Goal: Task Accomplishment & Management: Manage account settings

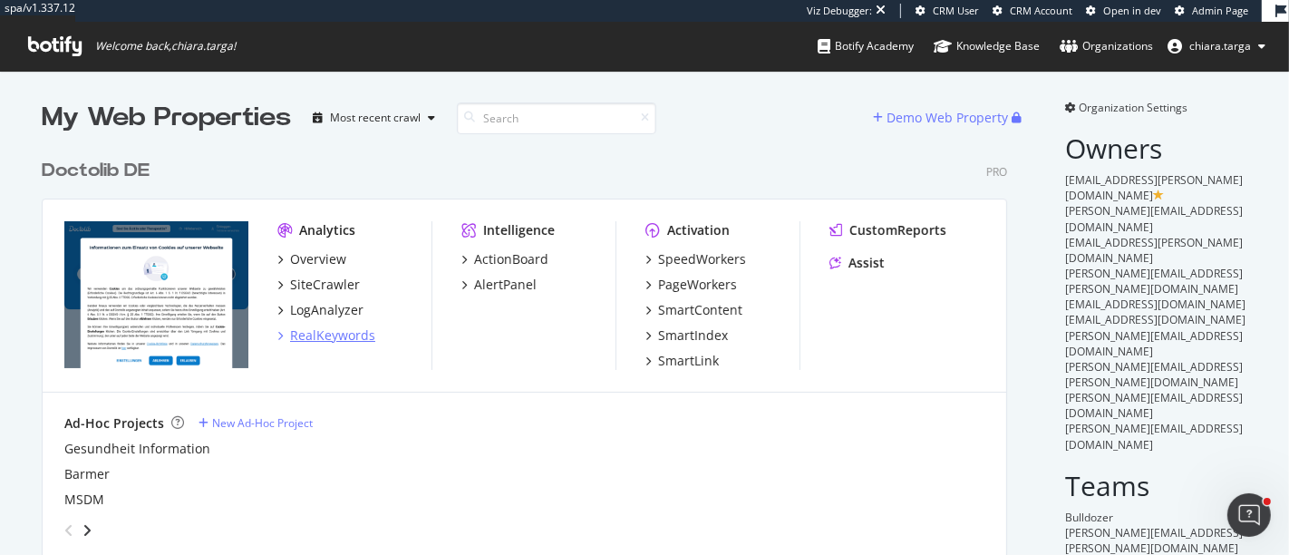
click at [338, 334] on div "RealKeywords" at bounding box center [332, 335] width 85 height 18
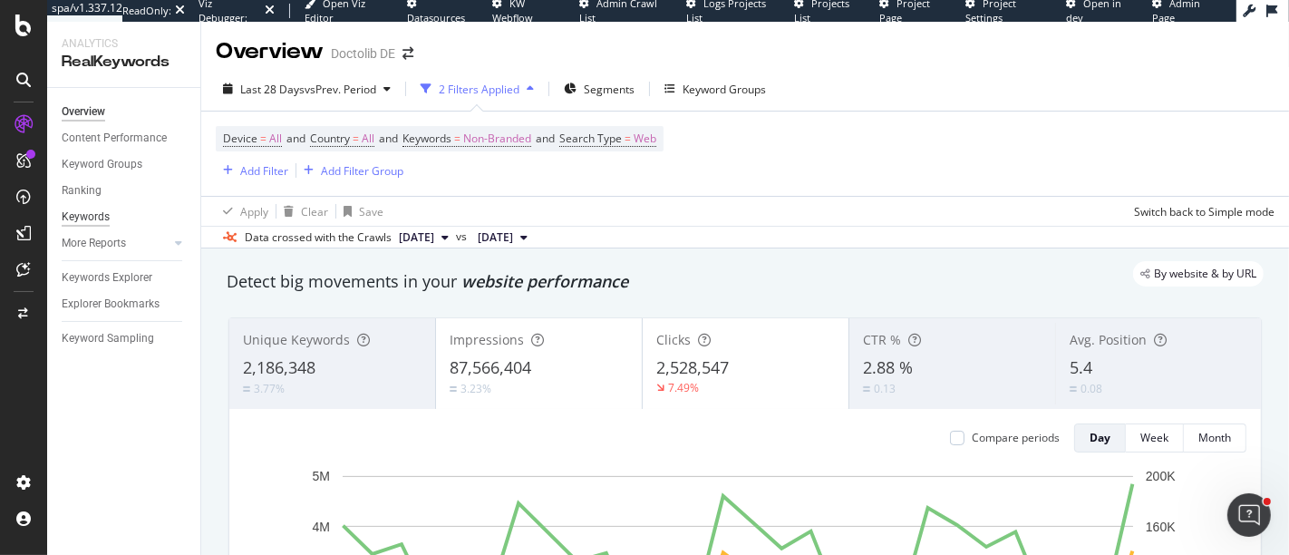
click at [104, 222] on div "Keywords" at bounding box center [86, 217] width 48 height 19
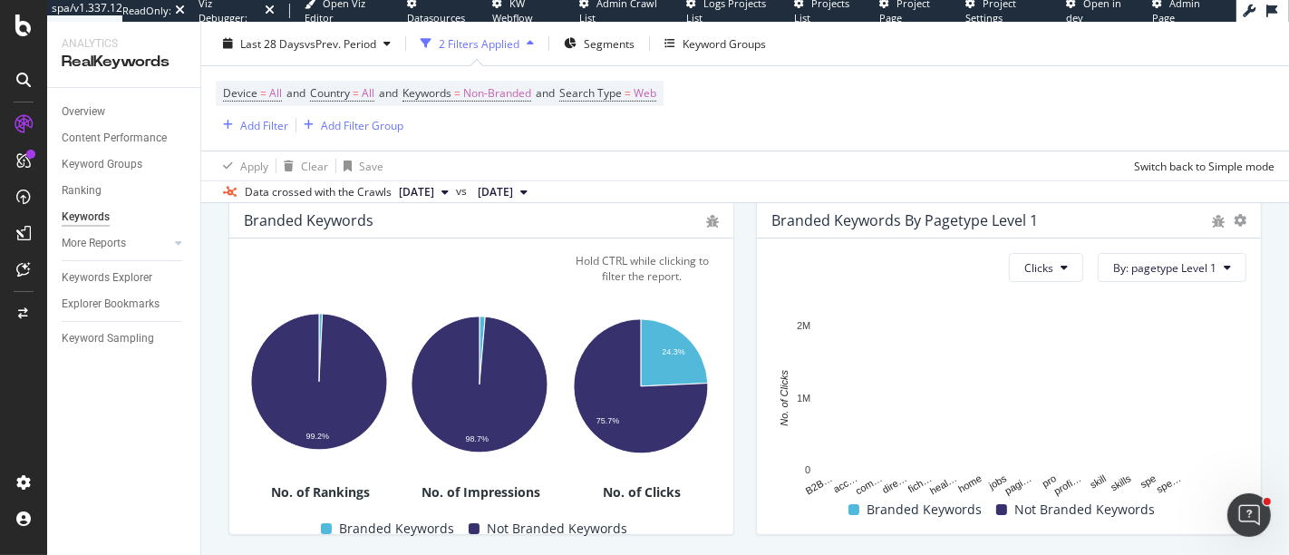
scroll to position [316, 0]
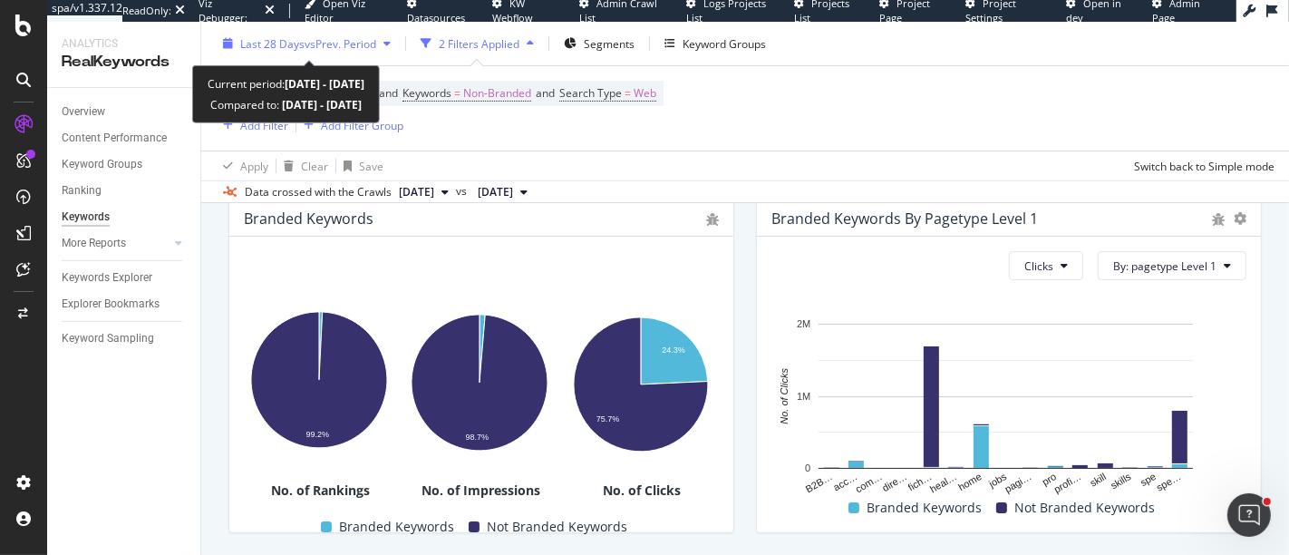
click at [333, 37] on span "vs Prev. Period" at bounding box center [341, 42] width 72 height 15
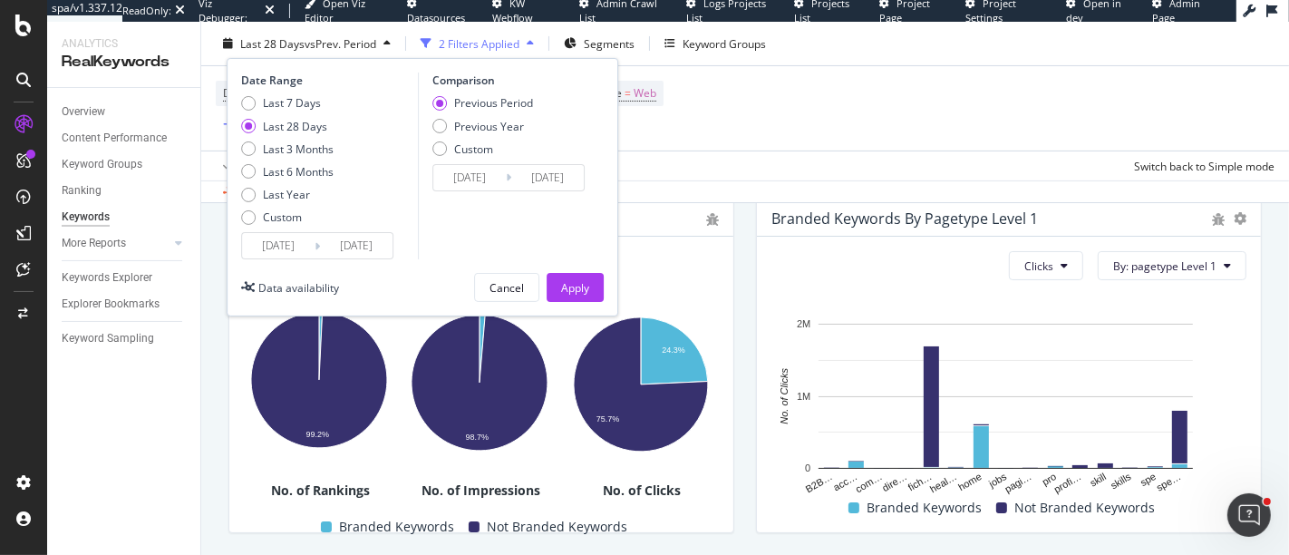
click at [279, 235] on input "[DATE]" at bounding box center [278, 245] width 73 height 25
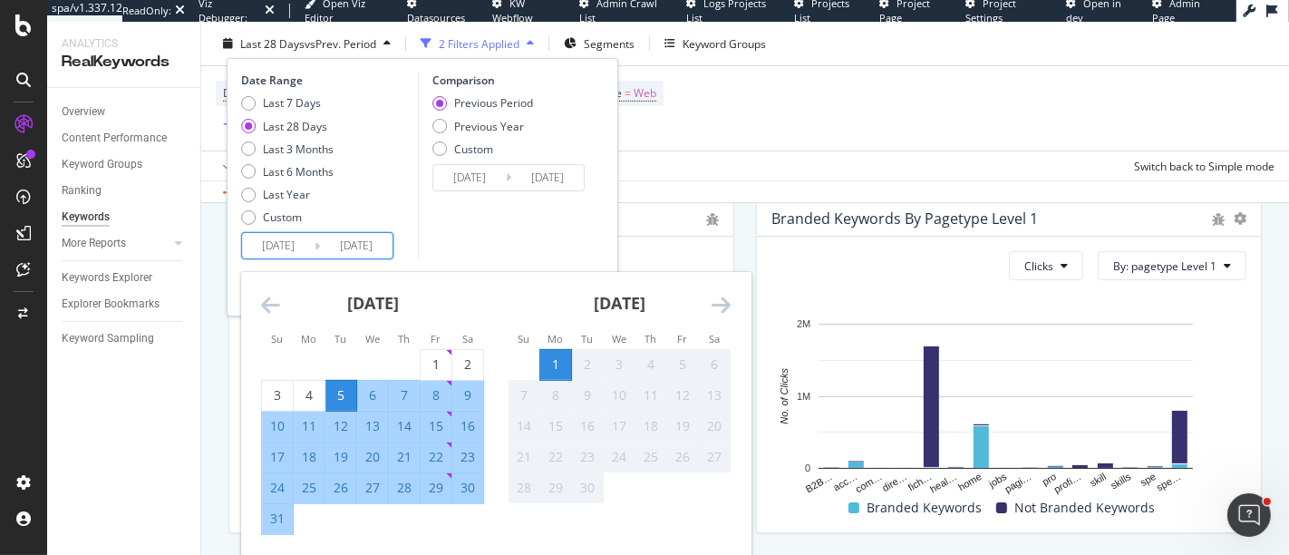
click at [267, 300] on icon "Move backward to switch to the previous month." at bounding box center [270, 305] width 19 height 22
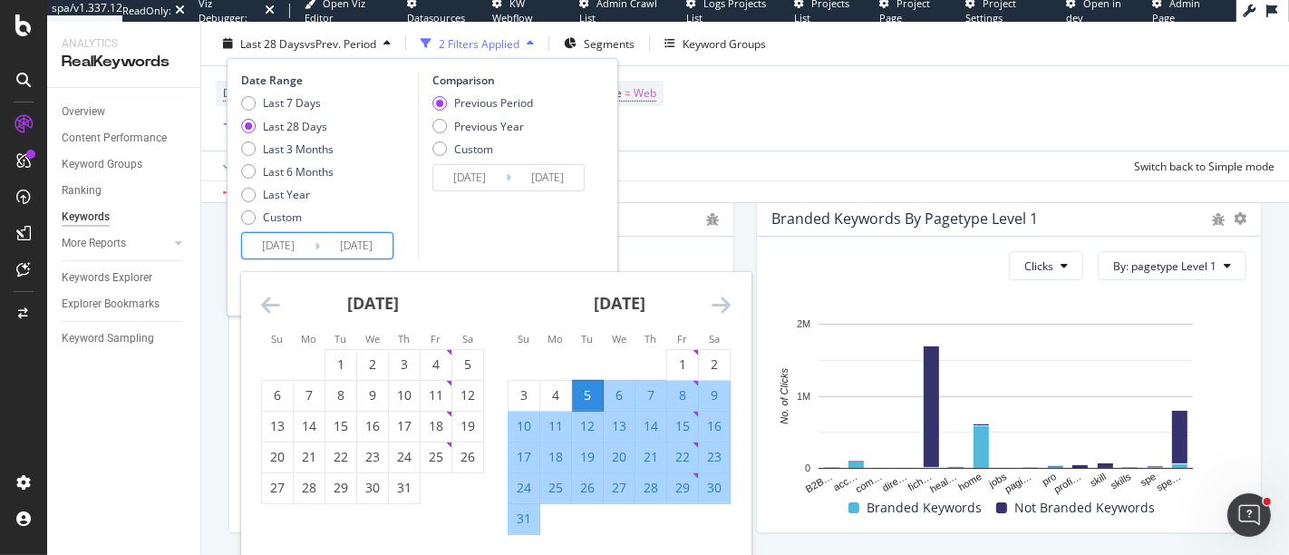
click at [267, 300] on icon "Move backward to switch to the previous month." at bounding box center [270, 305] width 19 height 22
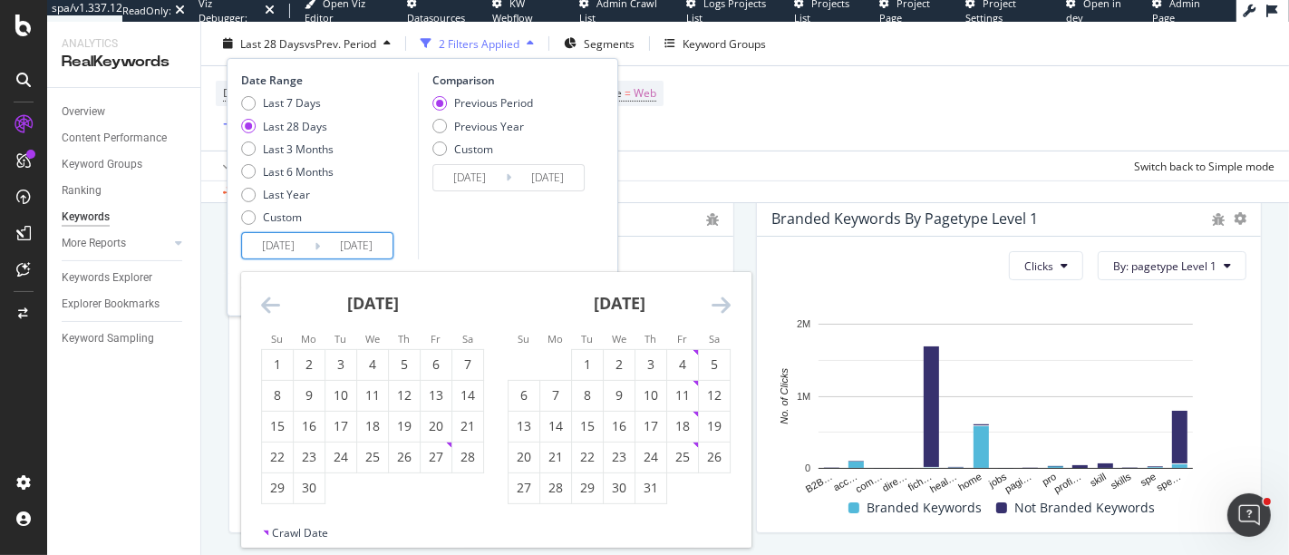
click at [267, 300] on icon "Move backward to switch to the previous month." at bounding box center [270, 305] width 19 height 22
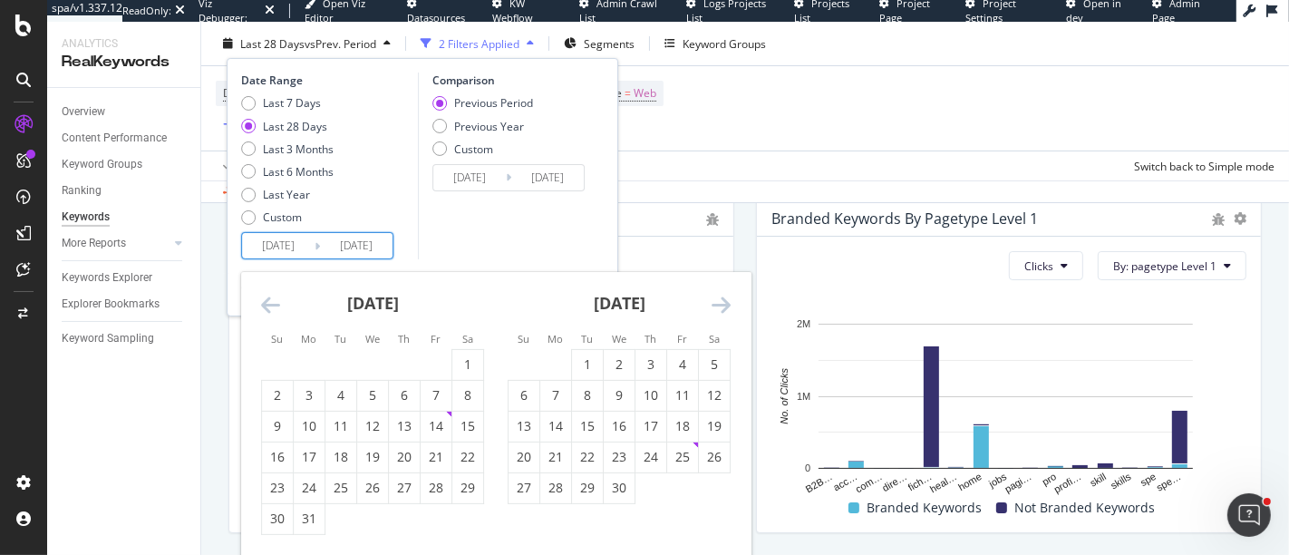
click at [267, 300] on icon "Move backward to switch to the previous month." at bounding box center [270, 305] width 19 height 22
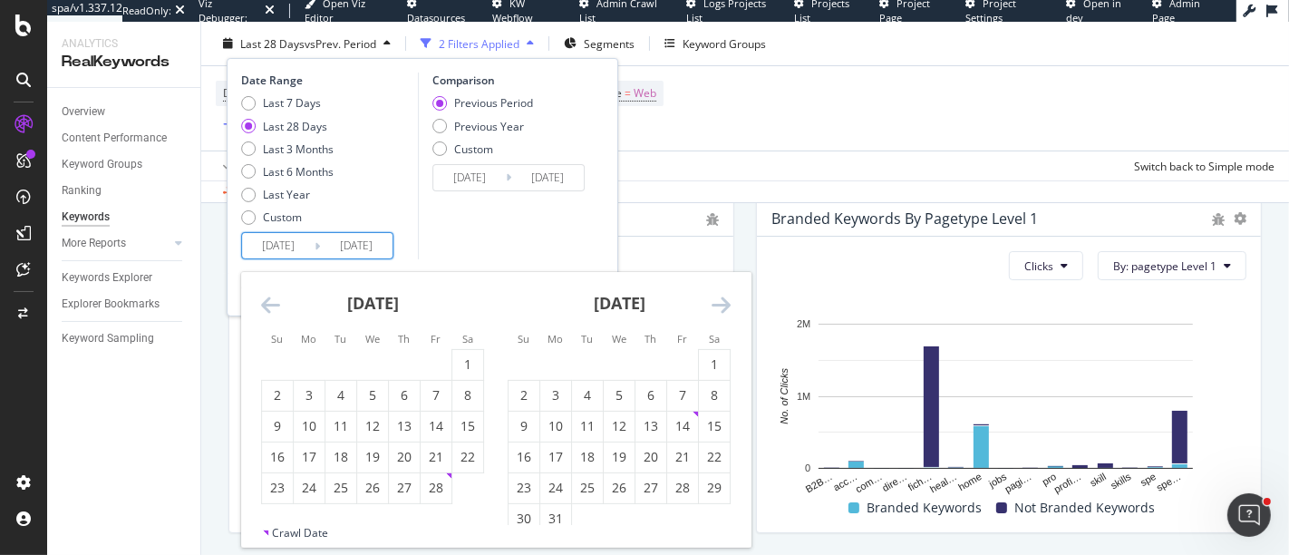
click at [267, 300] on icon "Move backward to switch to the previous month." at bounding box center [270, 305] width 19 height 22
click at [708, 313] on div "[DATE]" at bounding box center [619, 310] width 223 height 77
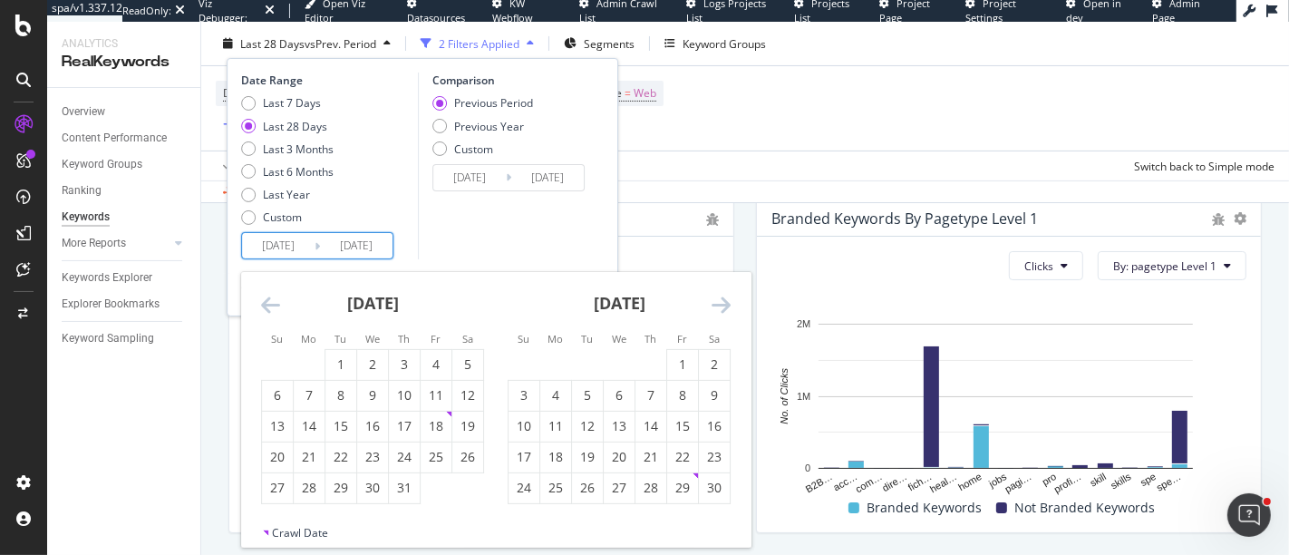
click at [715, 309] on icon "Move forward to switch to the next month." at bounding box center [721, 305] width 19 height 22
click at [625, 352] on div "1" at bounding box center [619, 365] width 31 height 30
type input "[DATE]"
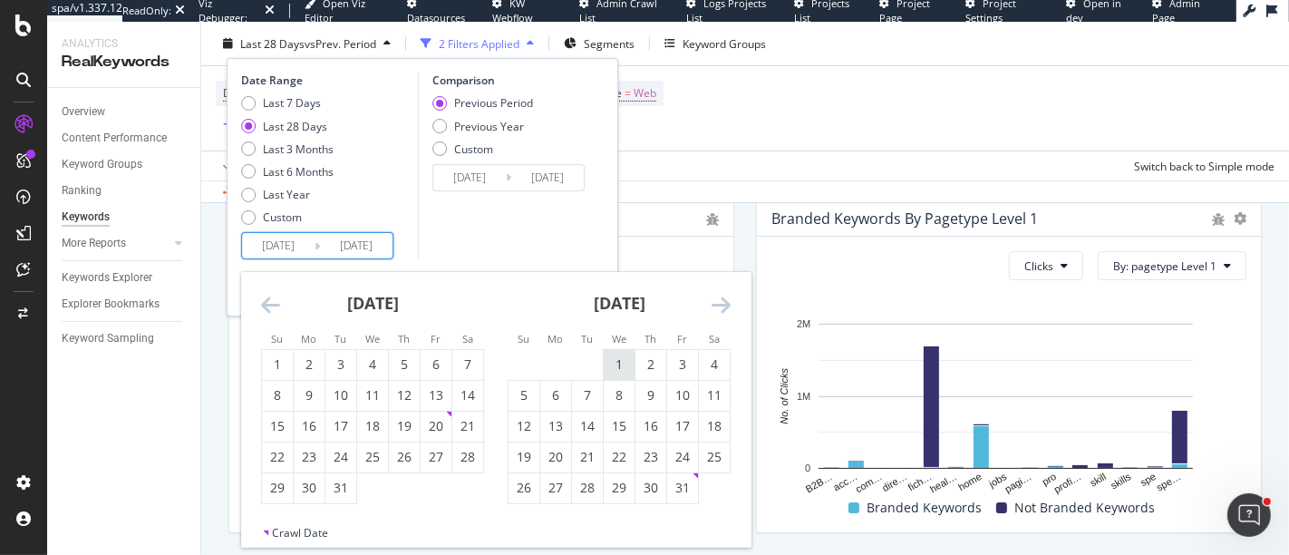
type input "[DATE]"
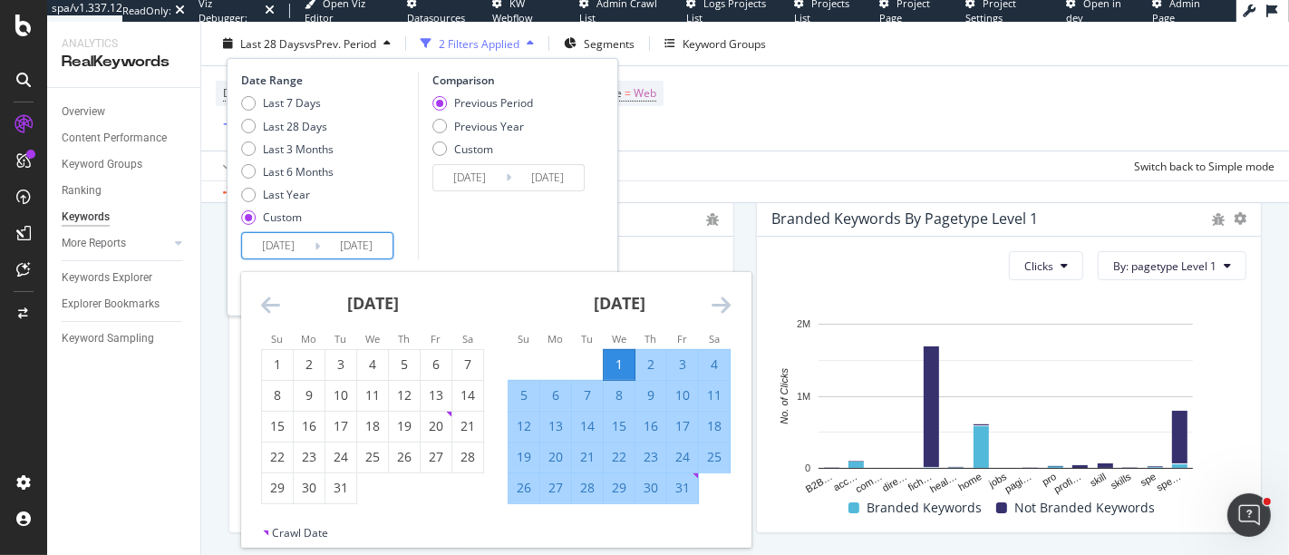
click at [726, 304] on icon "Move forward to switch to the next month." at bounding box center [721, 305] width 19 height 22
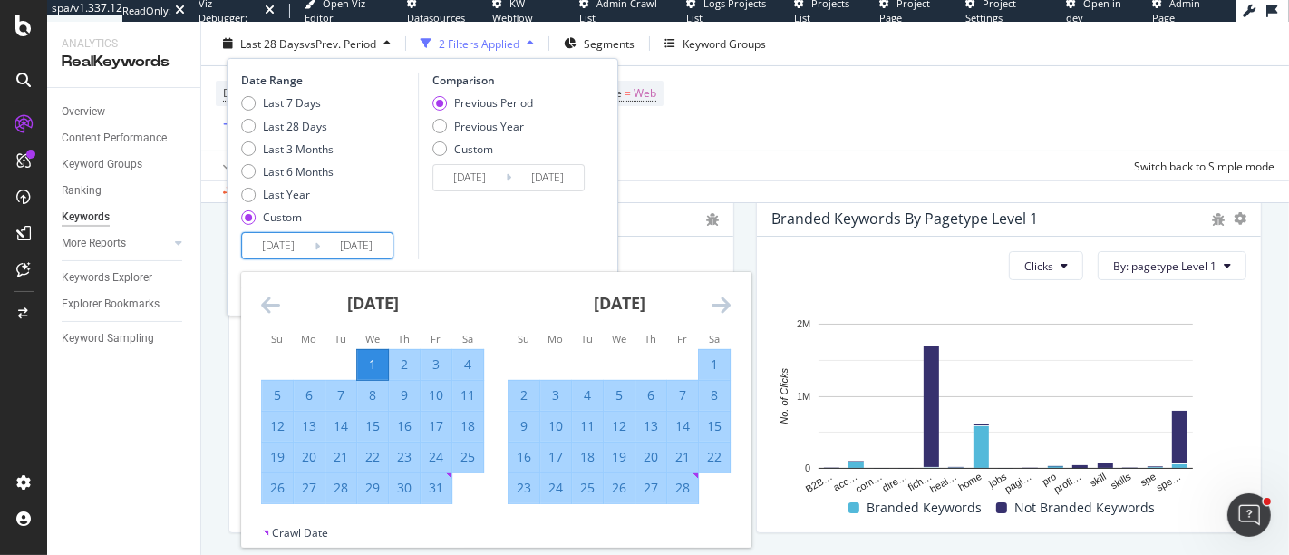
click at [726, 304] on icon "Move forward to switch to the next month." at bounding box center [721, 305] width 19 height 22
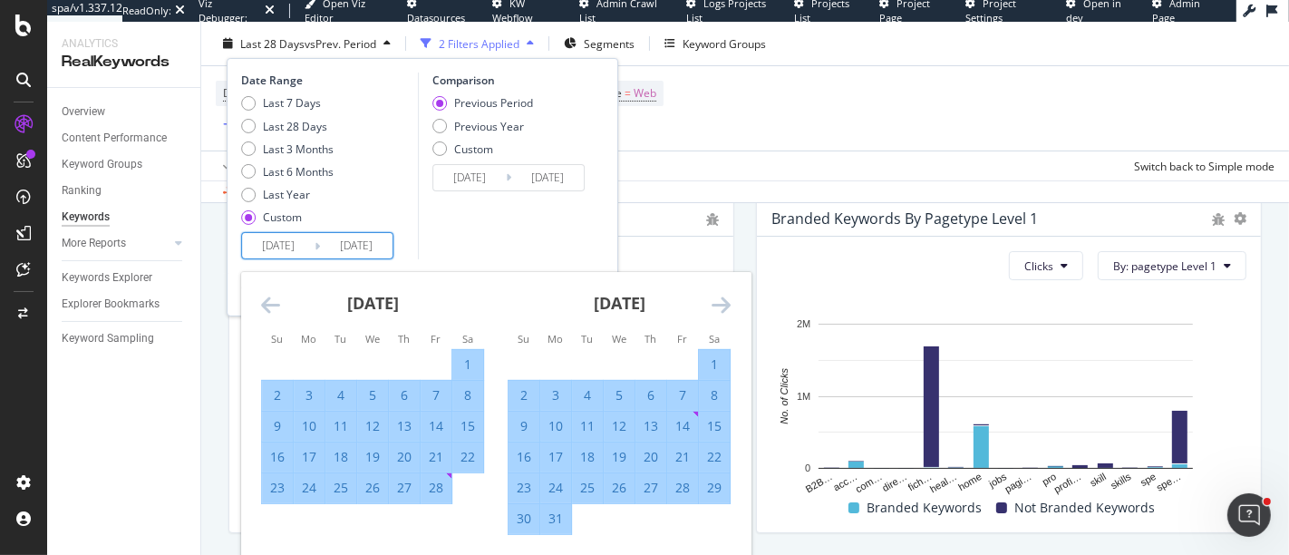
click at [726, 304] on icon "Move forward to switch to the next month." at bounding box center [721, 305] width 19 height 22
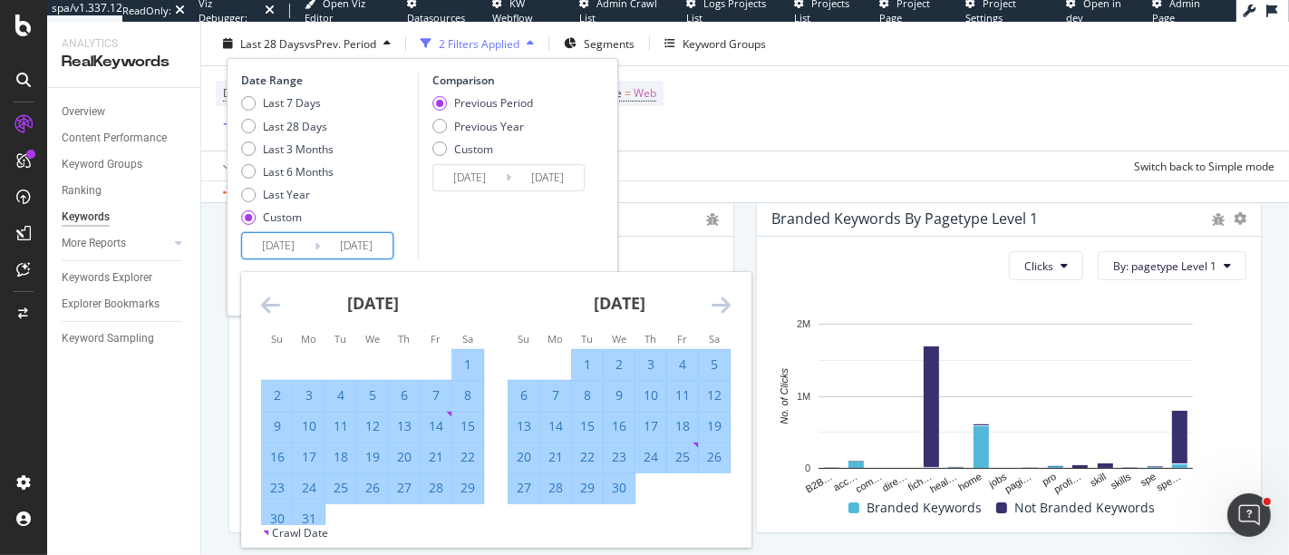
click at [726, 304] on icon "Move forward to switch to the next month." at bounding box center [721, 305] width 19 height 22
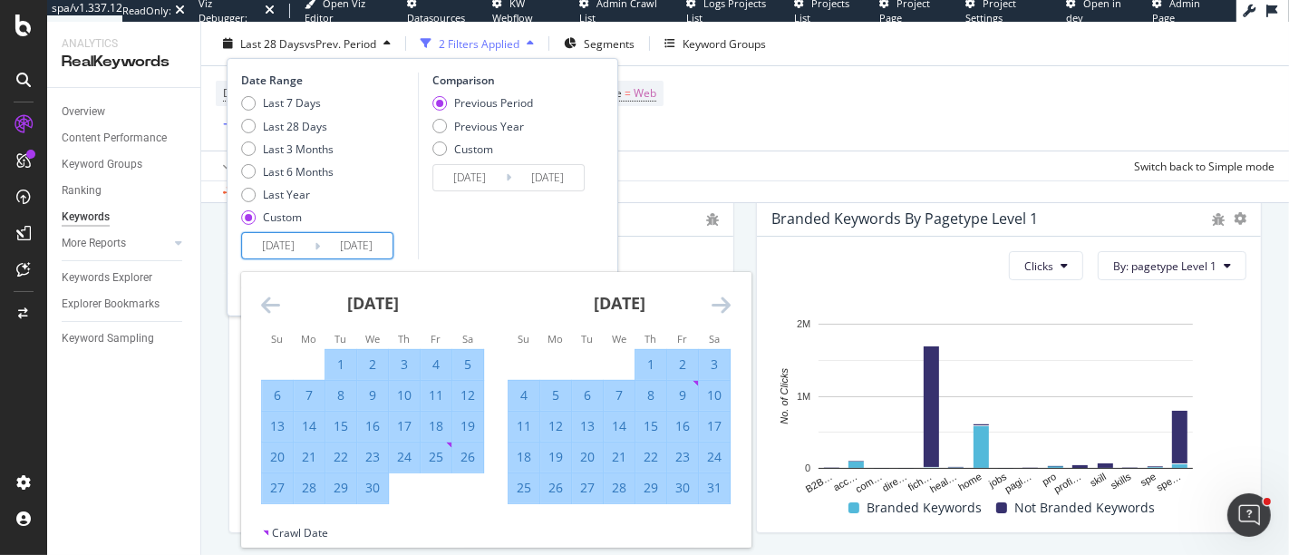
click at [726, 304] on icon "Move forward to switch to the next month." at bounding box center [721, 305] width 19 height 22
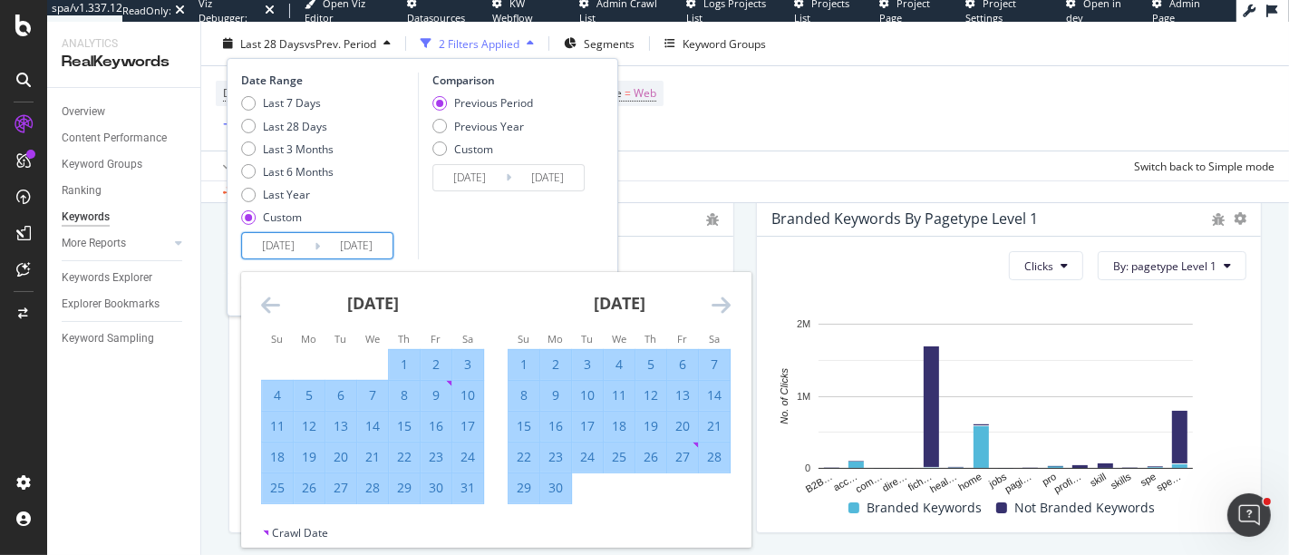
click at [726, 304] on icon "Move forward to switch to the next month." at bounding box center [721, 305] width 19 height 22
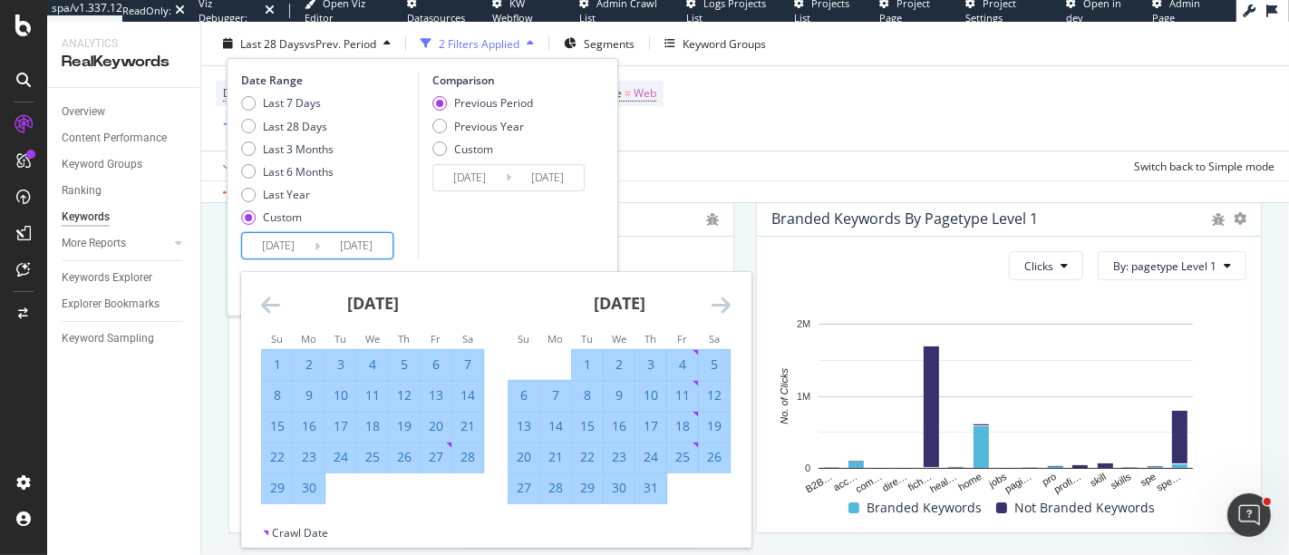
click at [726, 304] on icon "Move forward to switch to the next month." at bounding box center [721, 305] width 19 height 22
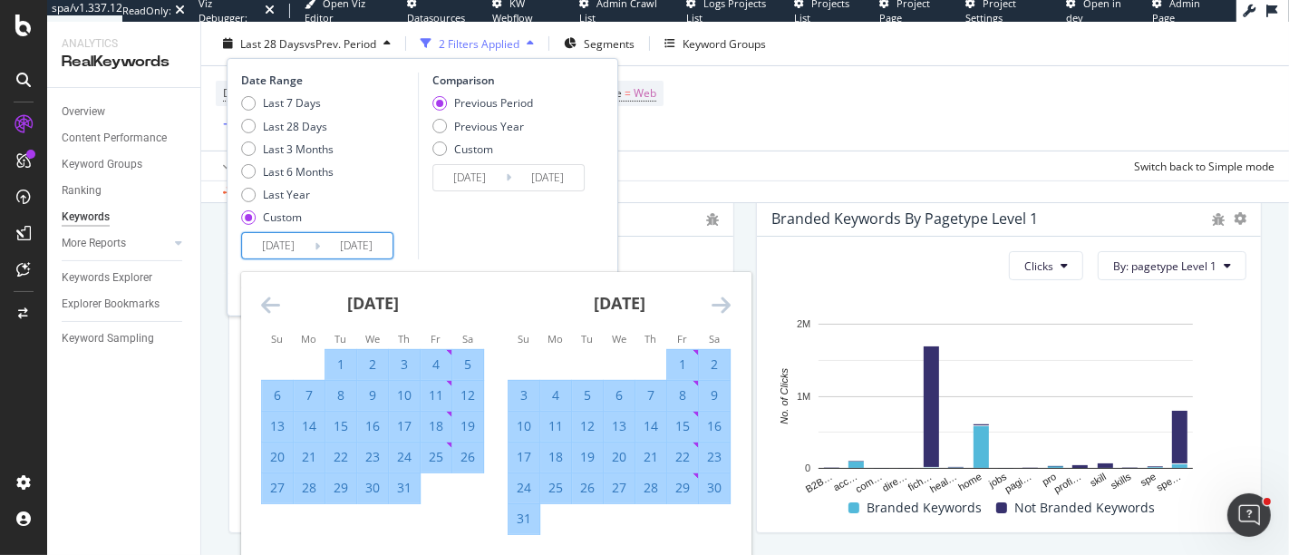
click at [538, 519] on div "31" at bounding box center [524, 519] width 31 height 18
type input "[DATE]"
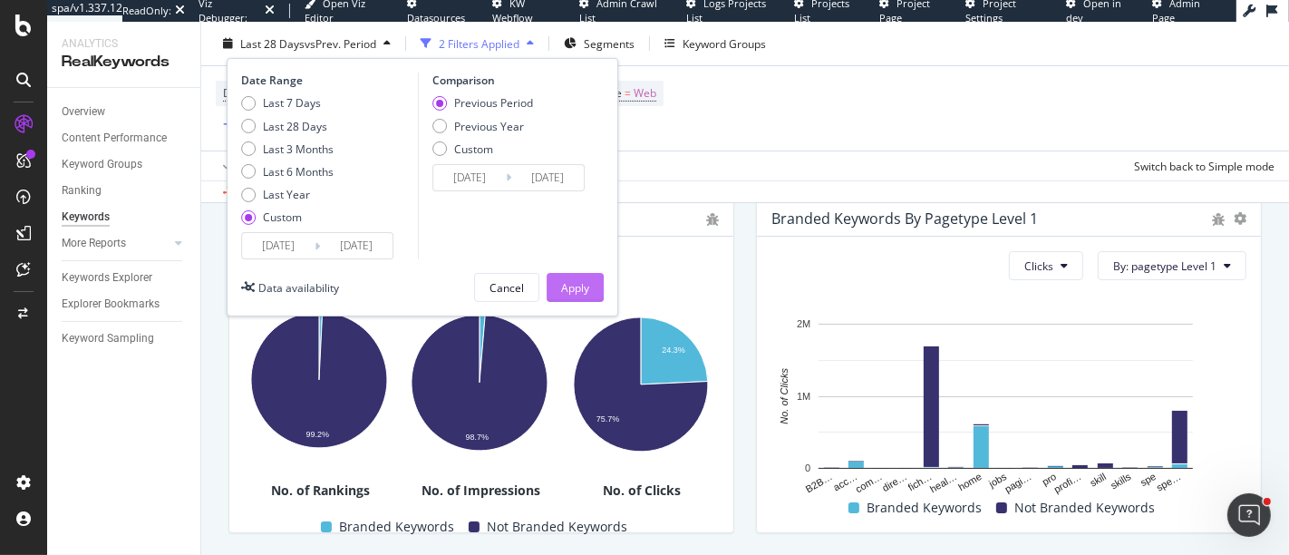
click at [574, 281] on div "Apply" at bounding box center [575, 286] width 28 height 15
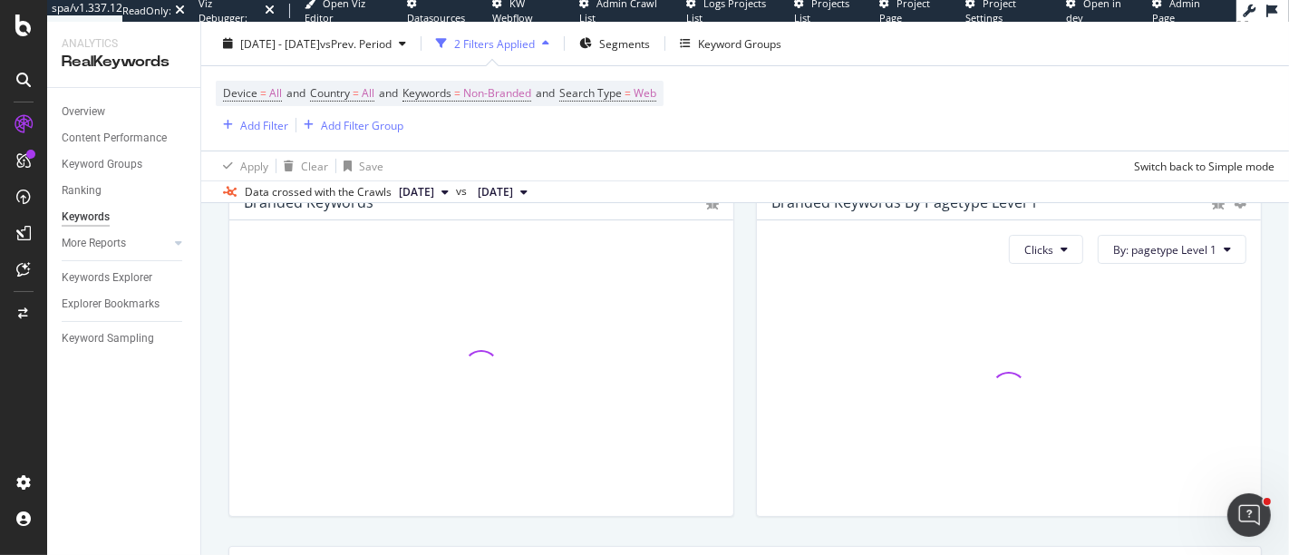
scroll to position [322, 0]
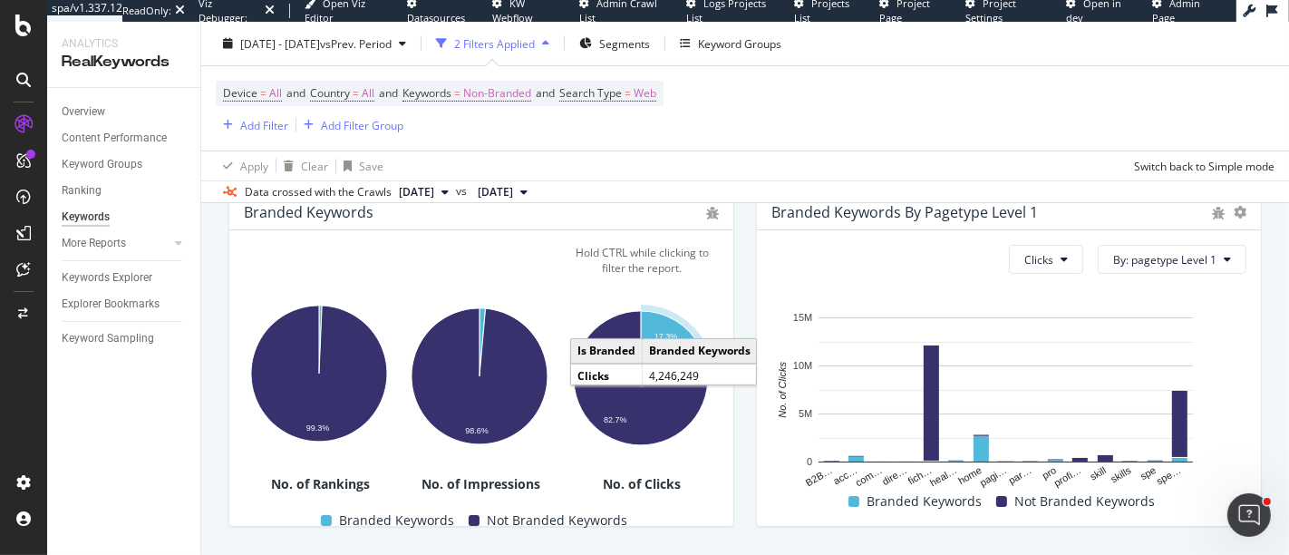
click at [678, 337] on icon "A chart." at bounding box center [671, 344] width 60 height 67
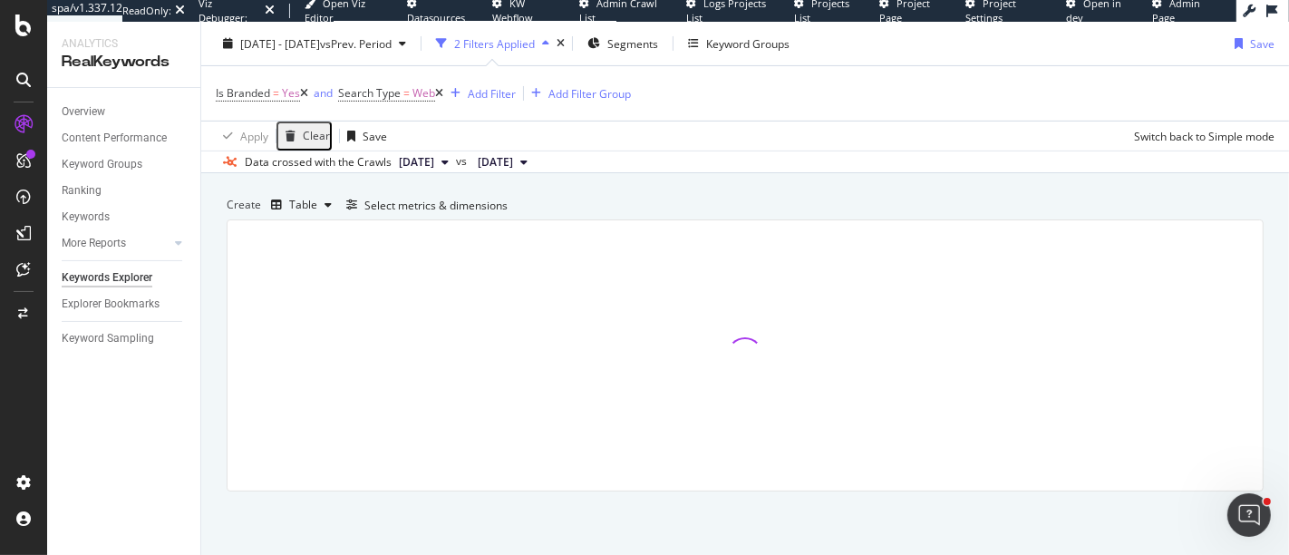
scroll to position [471, 0]
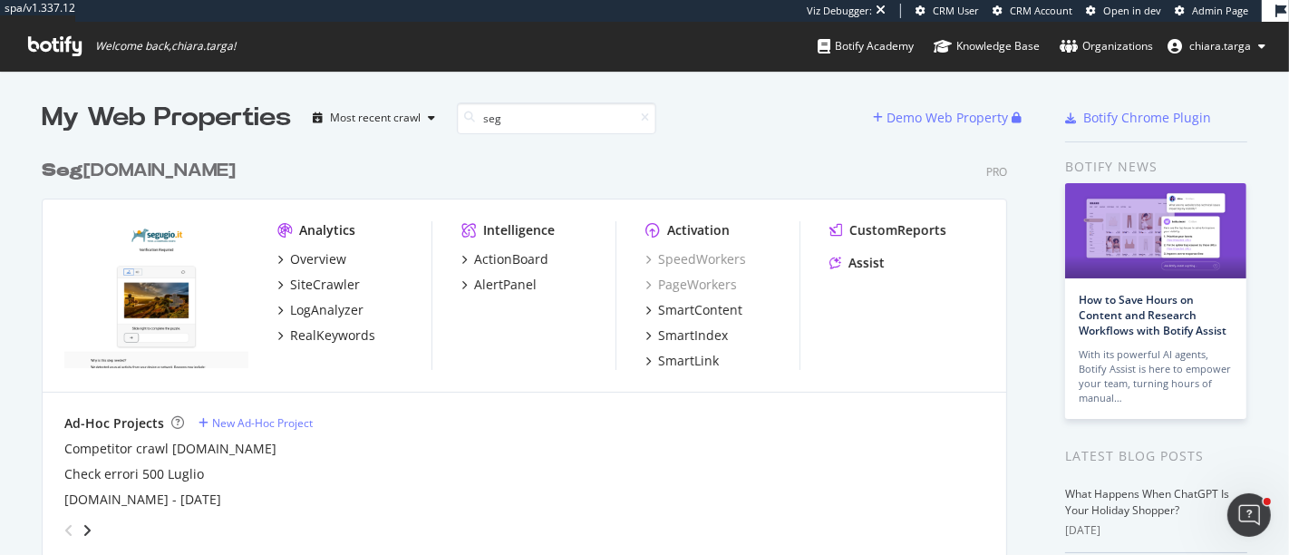
type input "seg"
click at [880, 241] on div "CustomReports Assist" at bounding box center [907, 250] width 155 height 58
click at [880, 231] on div "CustomReports" at bounding box center [898, 230] width 97 height 18
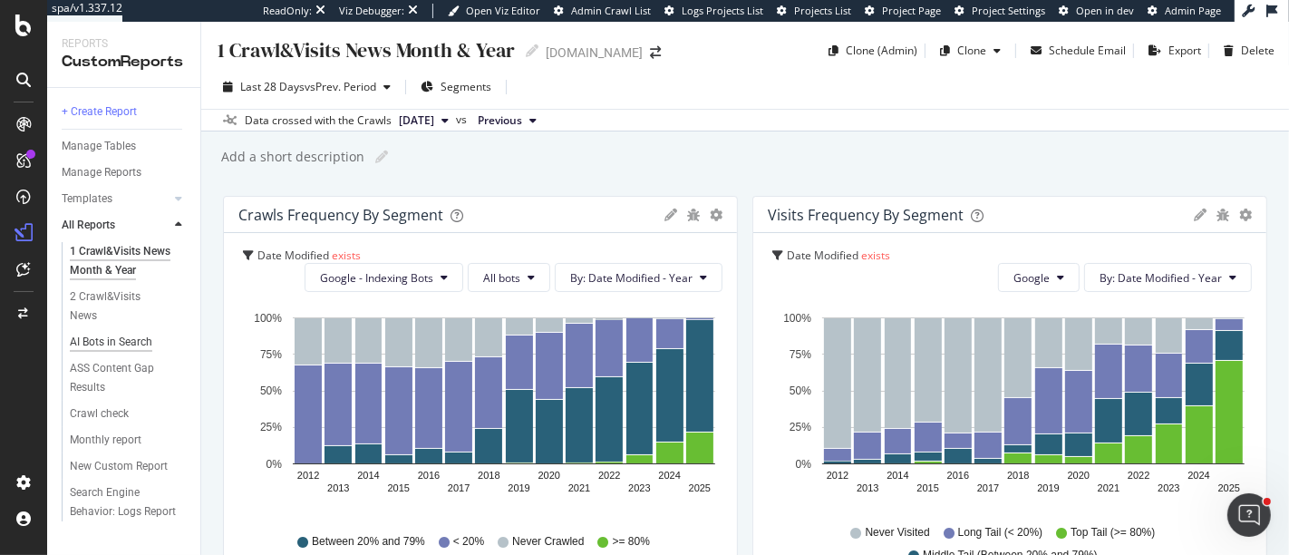
click at [95, 333] on div "AI Bots in Search" at bounding box center [111, 342] width 83 height 19
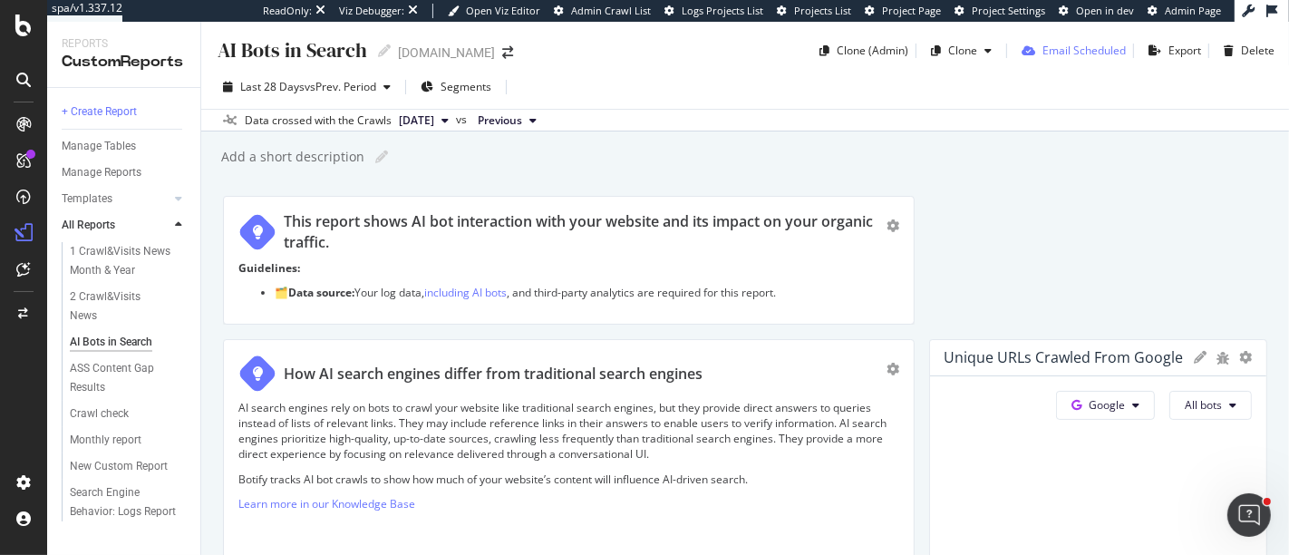
click at [1027, 63] on div "Email Scheduled" at bounding box center [1071, 50] width 112 height 27
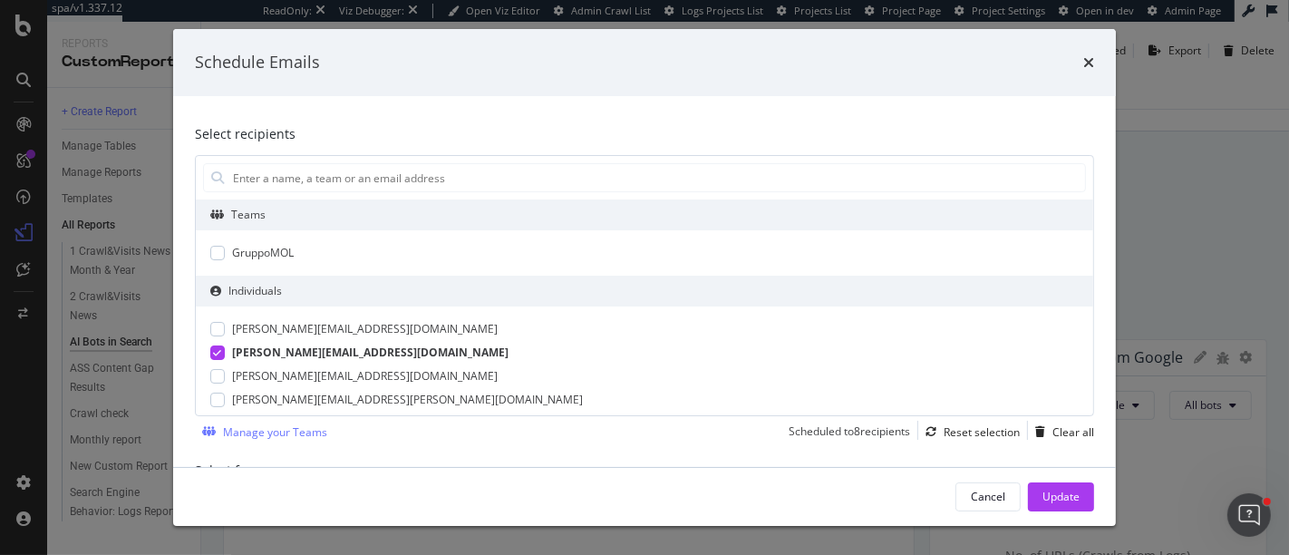
click at [1028, 59] on div "Schedule Emails" at bounding box center [645, 63] width 900 height 24
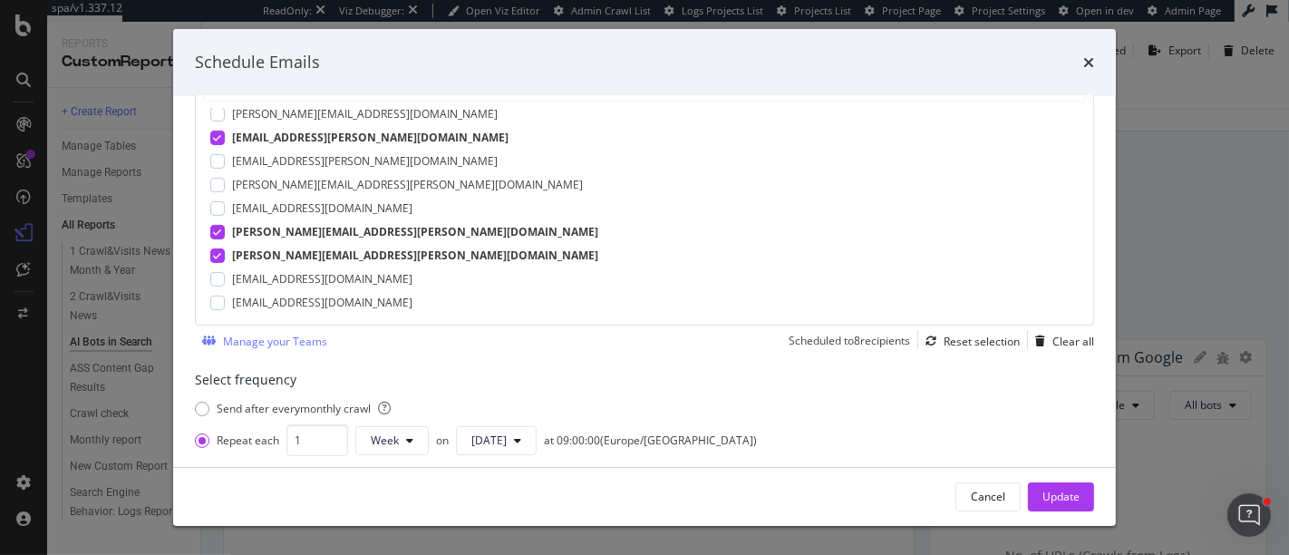
scroll to position [108, 0]
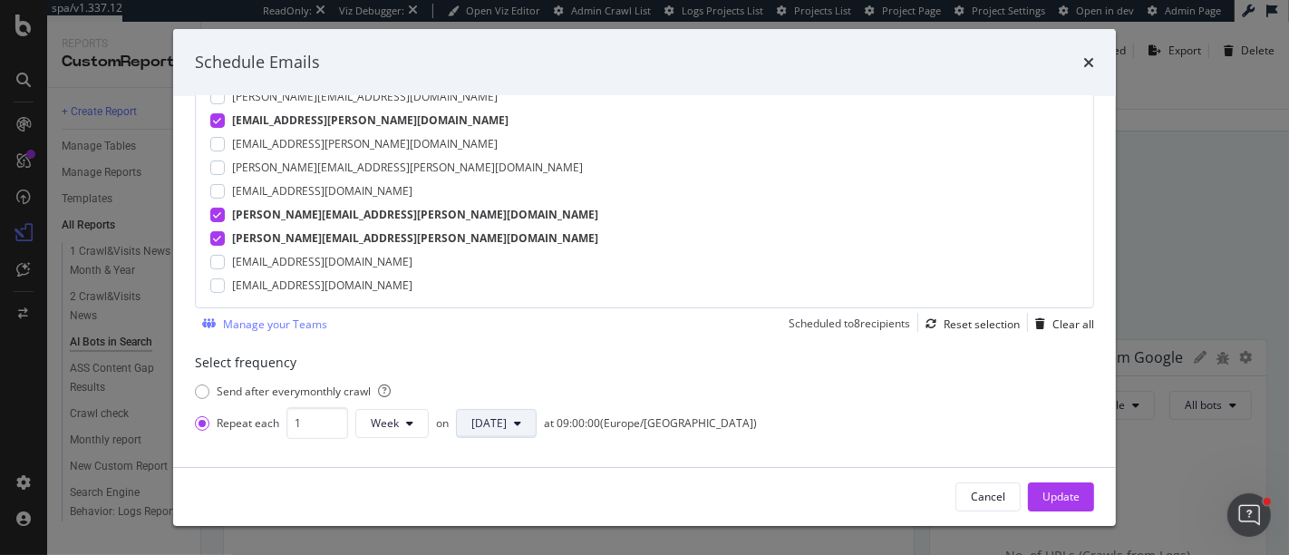
click at [499, 422] on span "Thursday" at bounding box center [489, 422] width 35 height 15
click at [505, 192] on span "Monday" at bounding box center [487, 185] width 35 height 16
click at [1047, 503] on div "Update" at bounding box center [1061, 496] width 37 height 15
